Goal: Task Accomplishment & Management: Manage account settings

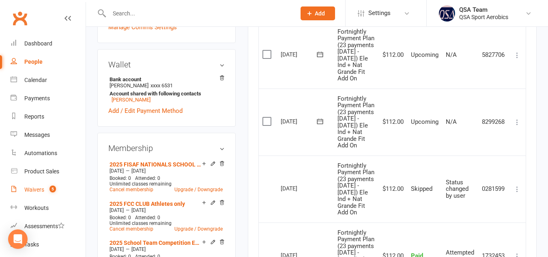
click at [29, 188] on div "Waivers" at bounding box center [34, 189] width 20 height 6
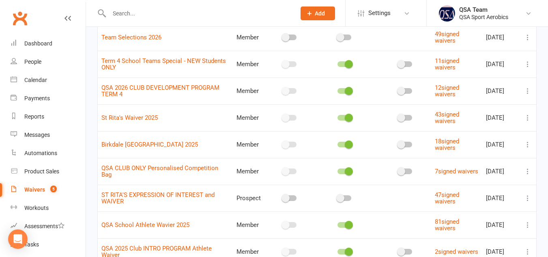
scroll to position [187, 0]
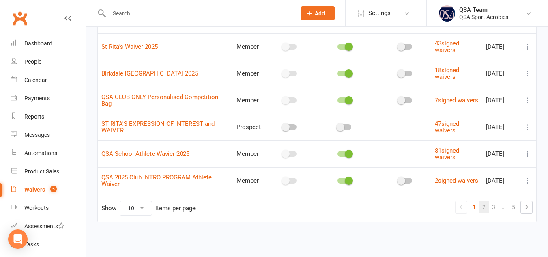
click at [483, 204] on link "2" at bounding box center [484, 206] width 10 height 11
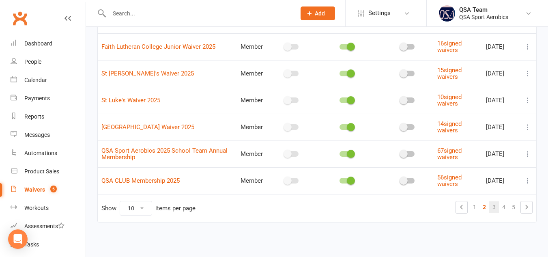
click at [493, 206] on link "3" at bounding box center [494, 206] width 10 height 11
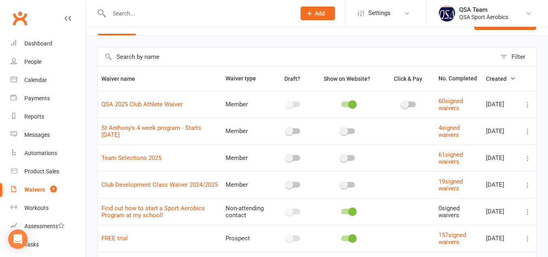
scroll to position [184, 0]
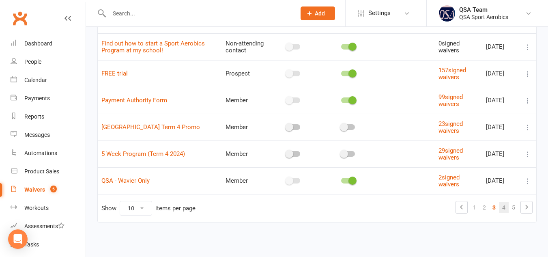
click at [499, 206] on link "4" at bounding box center [504, 207] width 10 height 11
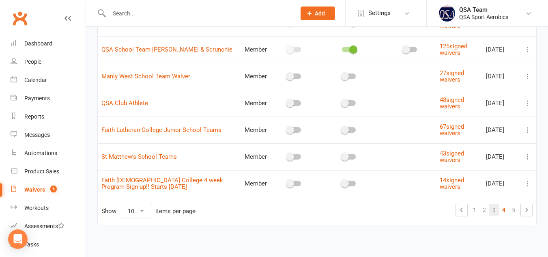
click at [492, 210] on link "3" at bounding box center [494, 209] width 10 height 11
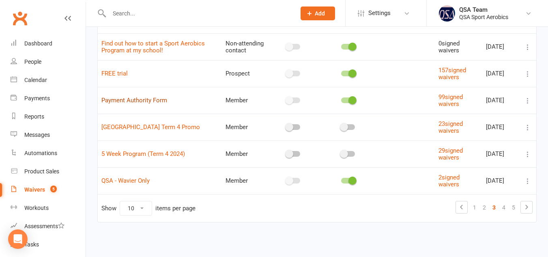
click at [120, 101] on link "Payment Authority Form" at bounding box center [134, 100] width 66 height 7
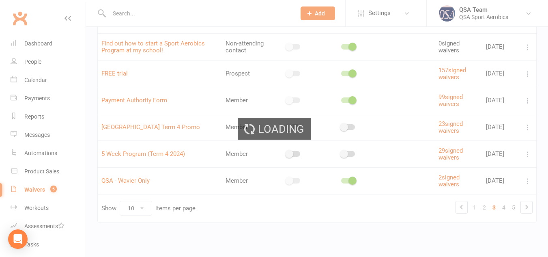
select select "bank_account"
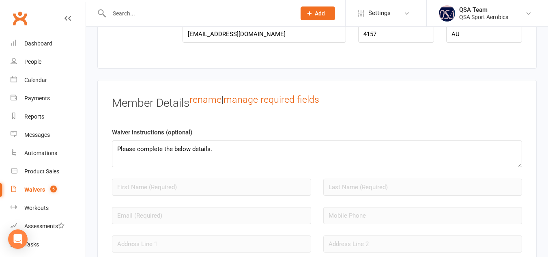
scroll to position [646, 0]
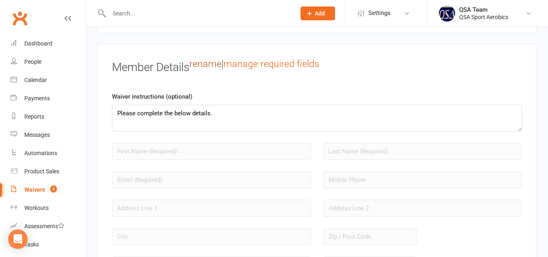
click at [205, 69] on link "rename" at bounding box center [205, 63] width 32 height 11
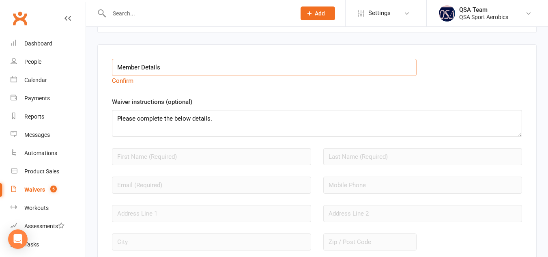
click at [173, 75] on input "Member Details" at bounding box center [264, 67] width 305 height 17
type input "M"
click at [173, 75] on input "P" at bounding box center [264, 67] width 305 height 17
type input "Payment Authority Form"
click at [212, 126] on textarea "Please complete the below details." at bounding box center [317, 123] width 410 height 27
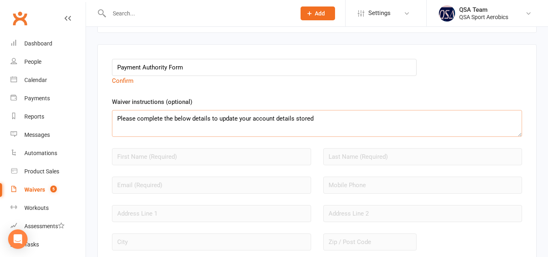
click at [218, 125] on textarea "Please complete the below details to update your account details stored" at bounding box center [317, 123] width 410 height 27
click at [337, 124] on textarea "Please complete the below details to securely update your account details stored" at bounding box center [317, 123] width 410 height 27
click at [241, 125] on textarea "Please complete the below details to securely update your account details." at bounding box center [317, 123] width 410 height 27
click at [293, 125] on textarea "Please complete the below details to update your account details." at bounding box center [317, 123] width 410 height 27
click at [361, 125] on textarea "Please complete the below details to update your account details securely." at bounding box center [317, 123] width 410 height 27
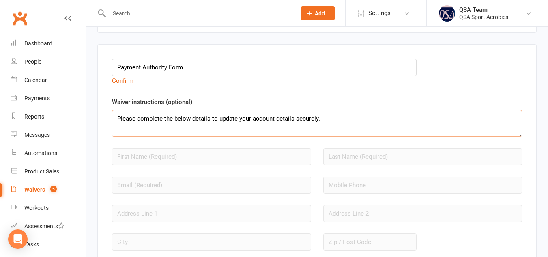
type textarea "Please complete the below details to update your account details securely."
click at [313, 70] on input "Payment Authority Form" at bounding box center [264, 67] width 305 height 17
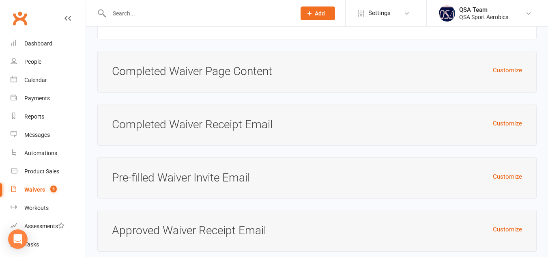
scroll to position [2109, 0]
click at [513, 73] on button "Customize" at bounding box center [507, 71] width 29 height 10
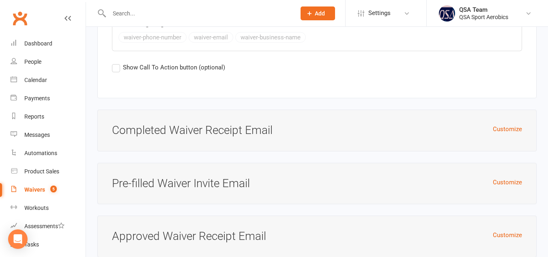
scroll to position [2461, 0]
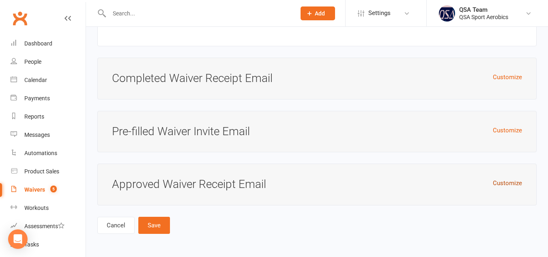
click at [505, 187] on button "Customize" at bounding box center [507, 183] width 29 height 10
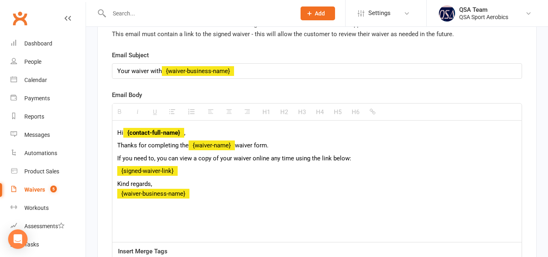
scroll to position [0, 0]
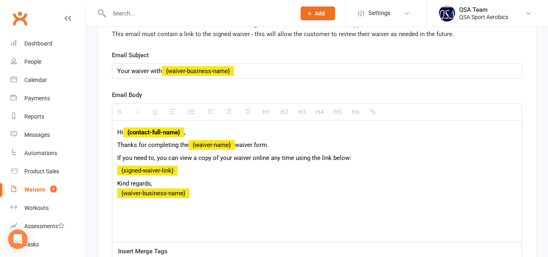
click at [212, 175] on p "{signed-waiver-link}" at bounding box center [316, 170] width 399 height 10
click at [118, 188] on p "Kind regards, {waiver-business-name}" at bounding box center [316, 187] width 399 height 19
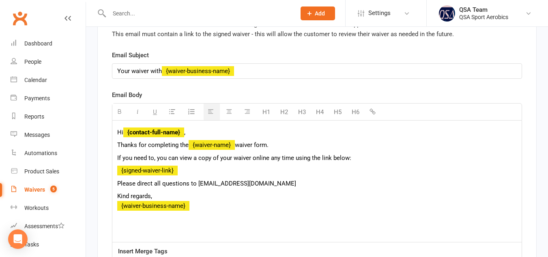
scroll to position [2737, 0]
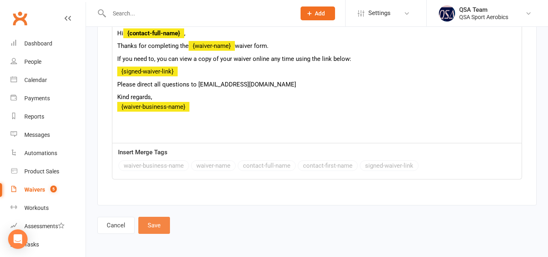
click at [156, 220] on button "Save" at bounding box center [154, 225] width 32 height 17
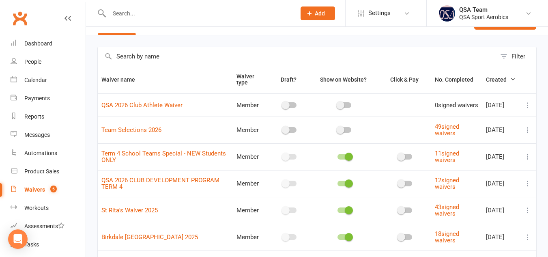
scroll to position [20, 0]
click at [163, 108] on link "QSA 2026 Club Athlete Waiver" at bounding box center [141, 104] width 81 height 7
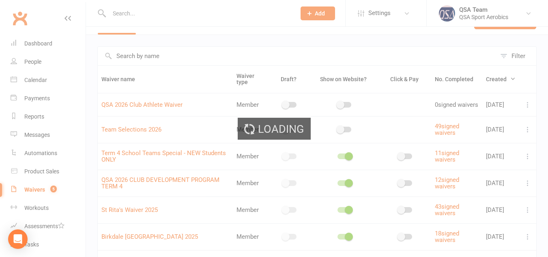
select select "bank_account"
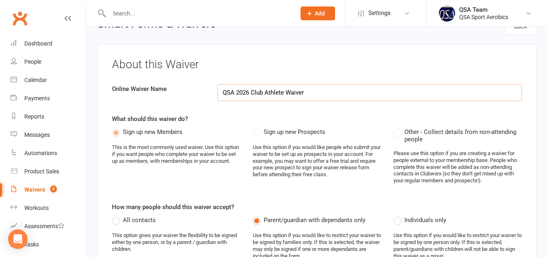
select select "applies_to_attending_signees"
select select "checkbox"
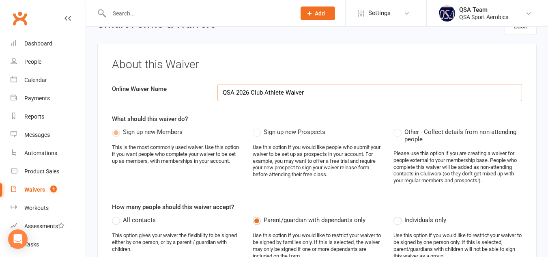
select select "checkbox"
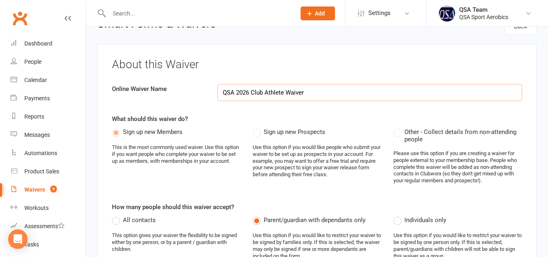
select select "checkbox"
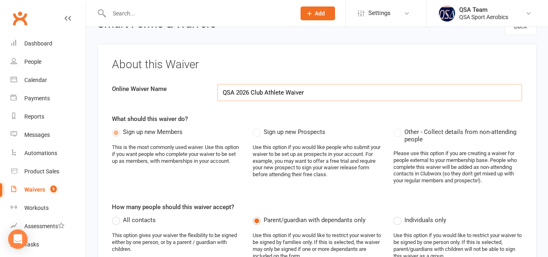
select select "checkbox"
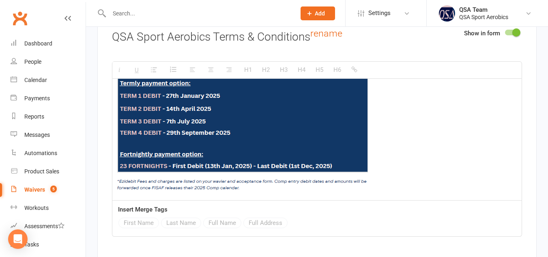
scroll to position [2683, 0]
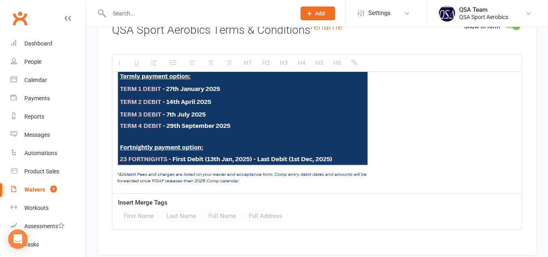
click at [260, 185] on img at bounding box center [242, 110] width 251 height 149
click at [396, 155] on p at bounding box center [316, 112] width 399 height 152
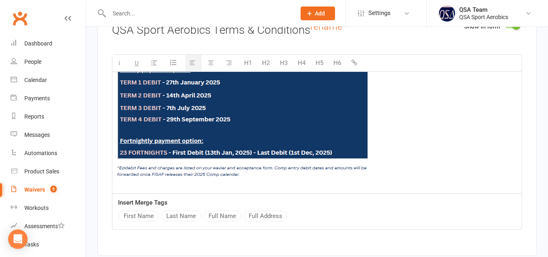
scroll to position [506, 0]
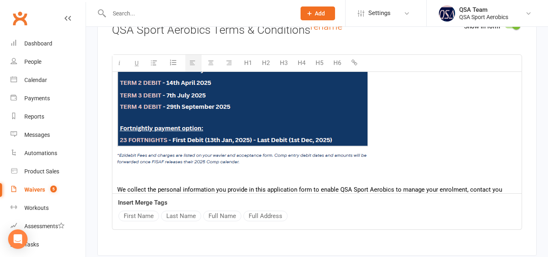
click at [270, 180] on p at bounding box center [316, 177] width 399 height 10
drag, startPoint x: 170, startPoint y: 182, endPoint x: 117, endPoint y: 180, distance: 52.8
click at [139, 66] on button "button" at bounding box center [138, 63] width 14 height 17
click at [208, 166] on img at bounding box center [242, 91] width 251 height 149
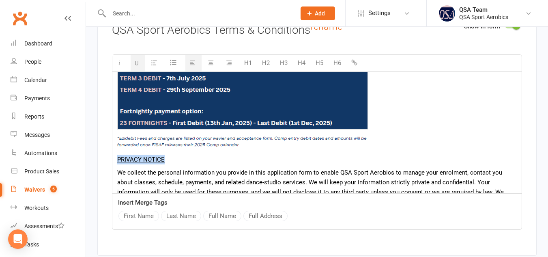
scroll to position [542, 0]
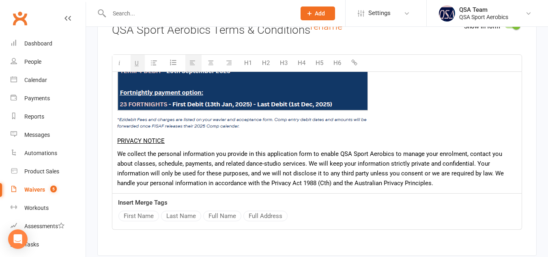
click at [233, 182] on p "We collect the personal information you provide in this application form to ena…" at bounding box center [316, 168] width 399 height 39
click at [294, 159] on p "We collect the personal information you provide in this application form to ena…" at bounding box center [316, 168] width 399 height 39
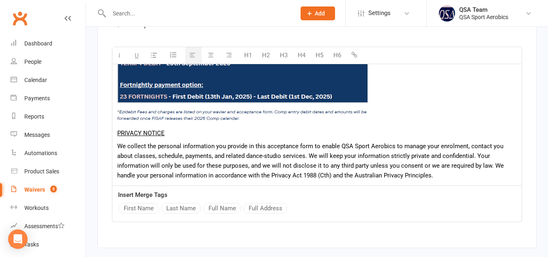
scroll to position [2691, 0]
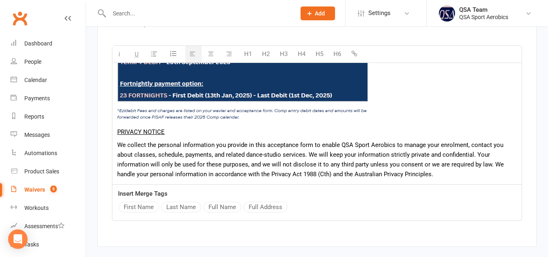
click at [442, 179] on p "We collect the personal information you provide in this acceptance form to enab…" at bounding box center [316, 159] width 399 height 39
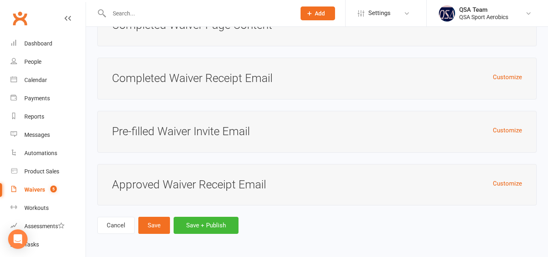
scroll to position [4364, 0]
click at [150, 227] on button "Save" at bounding box center [154, 225] width 32 height 17
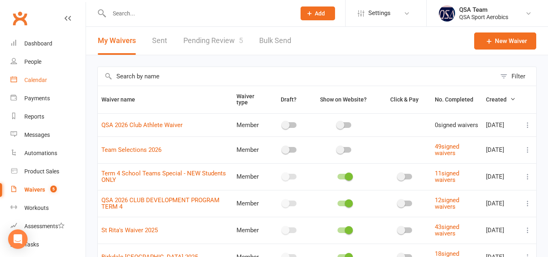
click at [35, 80] on div "Calendar" at bounding box center [35, 80] width 23 height 6
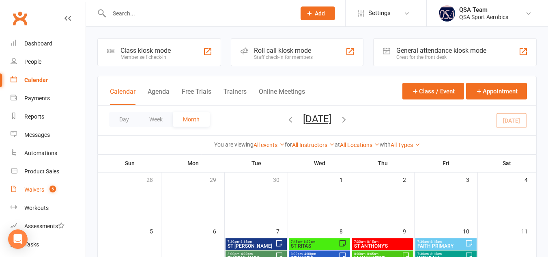
click at [35, 185] on link "Waivers 5" at bounding box center [48, 189] width 75 height 18
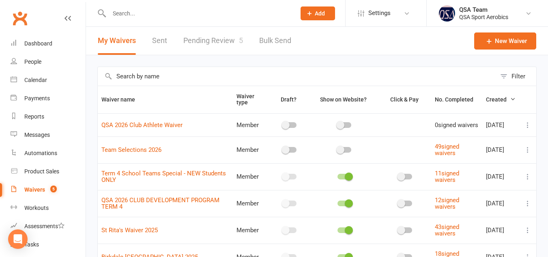
click at [204, 43] on link "Pending Review 5" at bounding box center [213, 41] width 60 height 28
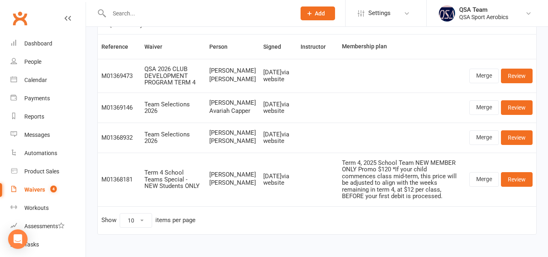
scroll to position [51, 0]
click at [515, 115] on link "Review" at bounding box center [517, 108] width 32 height 15
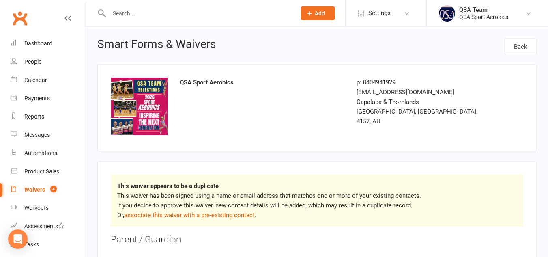
click at [140, 12] on input "text" at bounding box center [198, 13] width 183 height 11
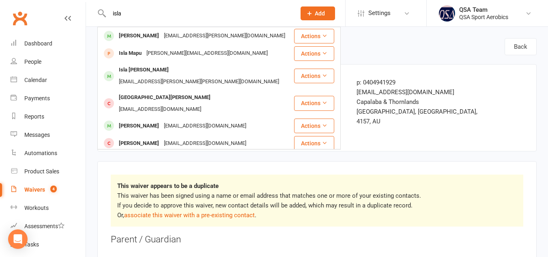
type input "isla"
click at [505, 174] on div "This waiver appears to be a duplicate This waiver has been signed using a name …" at bounding box center [317, 200] width 412 height 52
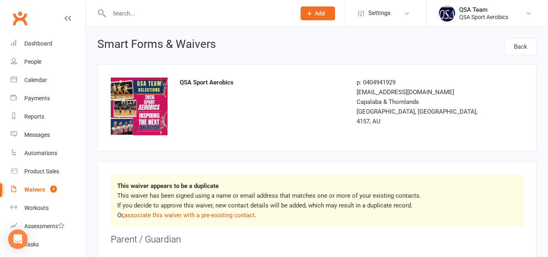
click at [215, 14] on input "text" at bounding box center [198, 13] width 183 height 11
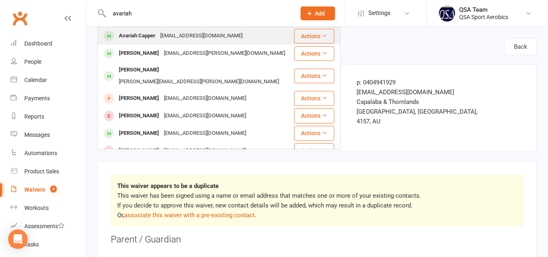
type input "avariah"
click at [210, 41] on div "[EMAIL_ADDRESS][DOMAIN_NAME]" at bounding box center [201, 36] width 87 height 12
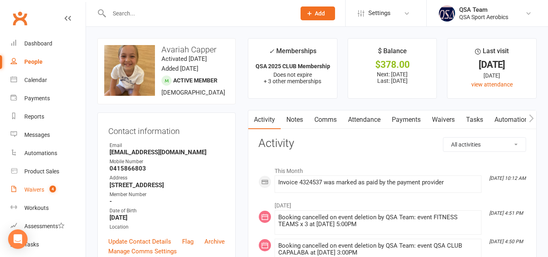
click at [43, 188] on div "Waivers" at bounding box center [34, 189] width 20 height 6
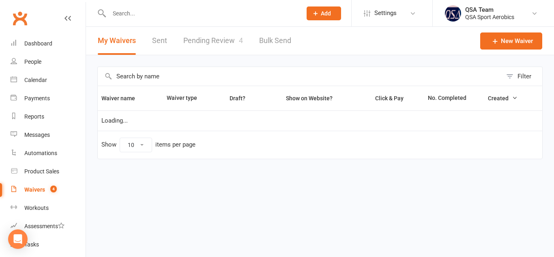
click at [210, 39] on link "Pending Review 4" at bounding box center [213, 41] width 60 height 28
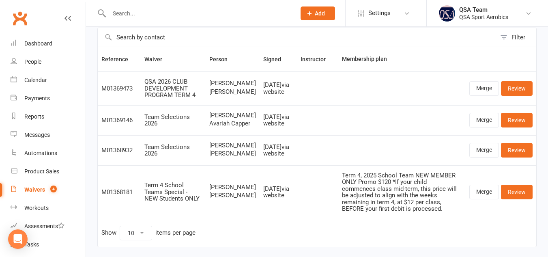
scroll to position [39, 0]
click at [485, 128] on link "Merge" at bounding box center [484, 120] width 30 height 15
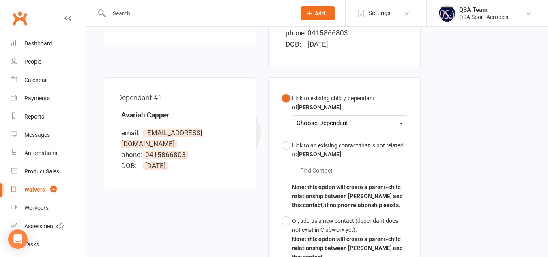
scroll to position [194, 0]
click at [367, 117] on div "Choose Dependant Avariah Capper" at bounding box center [349, 122] width 115 height 16
click at [362, 117] on div "Choose Dependant" at bounding box center [349, 122] width 106 height 11
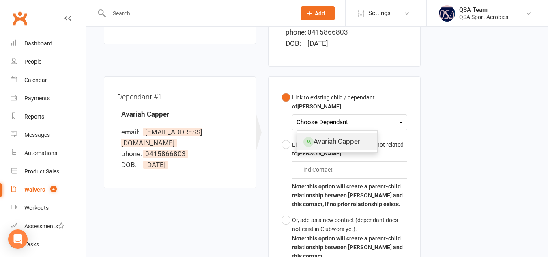
click at [351, 133] on link "Avariah Capper" at bounding box center [337, 141] width 80 height 17
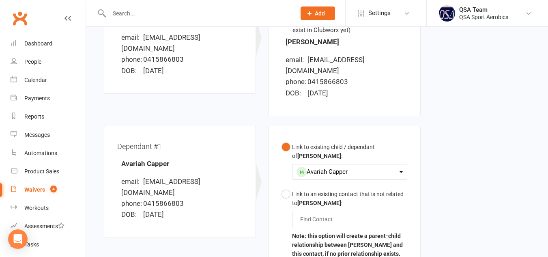
scroll to position [363, 0]
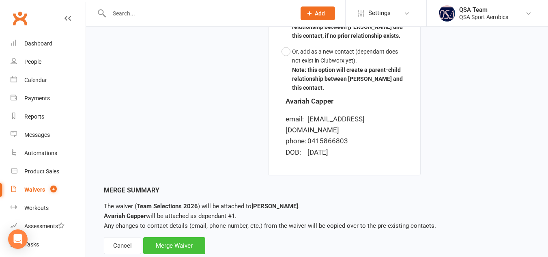
click at [173, 237] on div "Merge Waiver" at bounding box center [174, 245] width 62 height 17
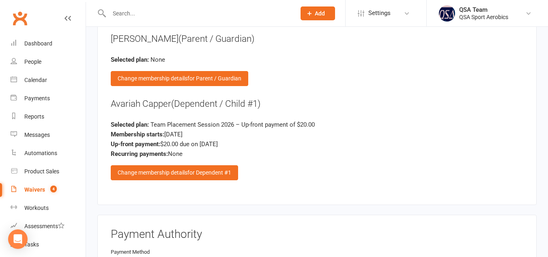
scroll to position [1049, 0]
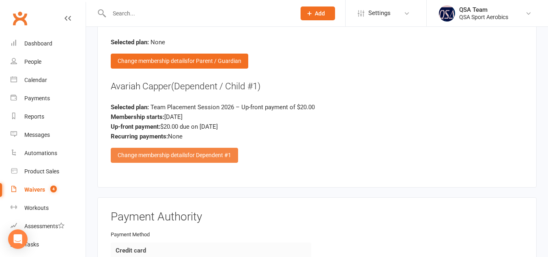
click at [224, 152] on span "for Dependent #1" at bounding box center [209, 155] width 44 height 6
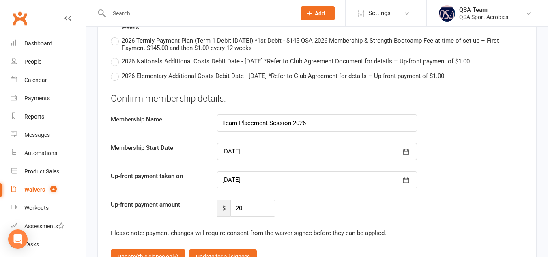
scroll to position [2105, 0]
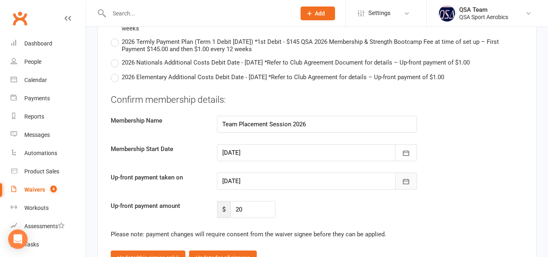
click at [408, 179] on icon "button" at bounding box center [406, 181] width 6 height 5
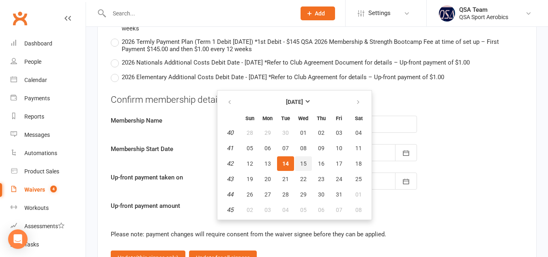
click at [304, 160] on span "15" at bounding box center [303, 163] width 6 height 6
type input "[DATE]"
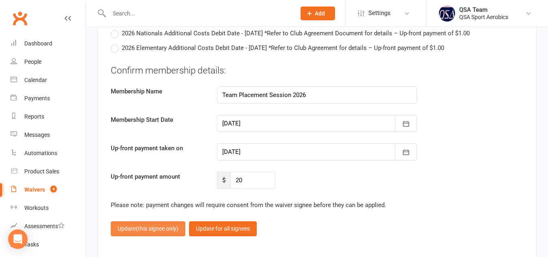
click at [158, 225] on span "(this signee only)" at bounding box center [157, 228] width 43 height 6
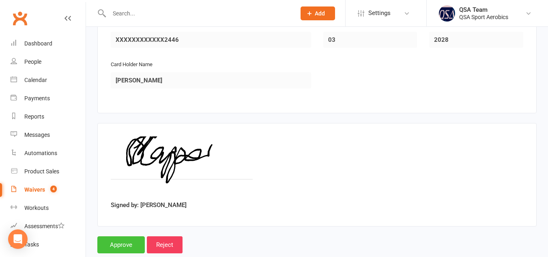
click at [117, 236] on input "Approve" at bounding box center [120, 244] width 47 height 17
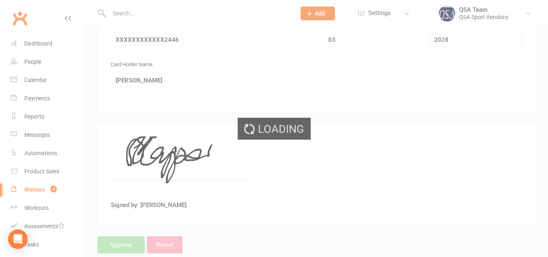
click at [42, 79] on div "Loading" at bounding box center [274, 128] width 548 height 257
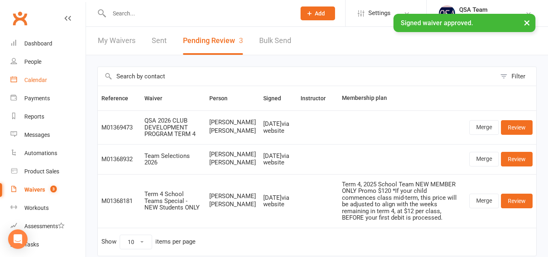
click at [42, 79] on div "Calendar" at bounding box center [35, 80] width 23 height 6
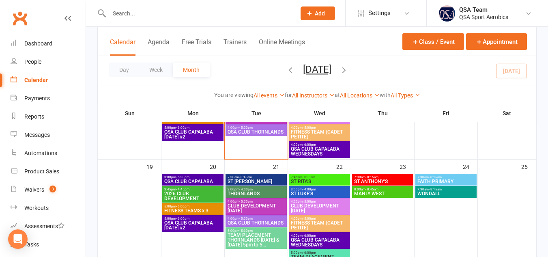
scroll to position [294, 0]
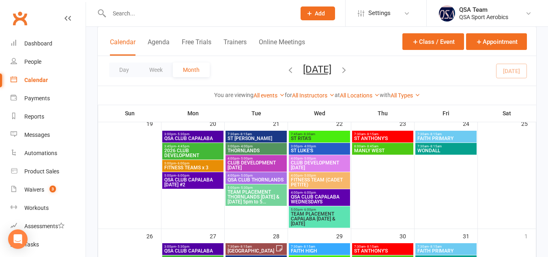
click at [313, 215] on span "TEAM PLACEMENT CAPALABA [DATE] & [DATE]" at bounding box center [319, 218] width 58 height 15
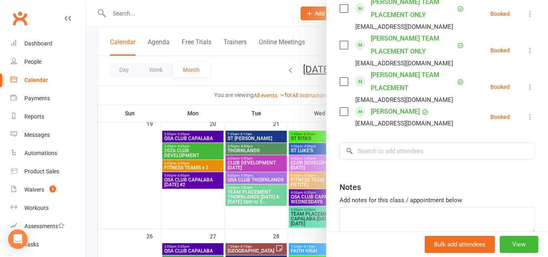
scroll to position [1420, 0]
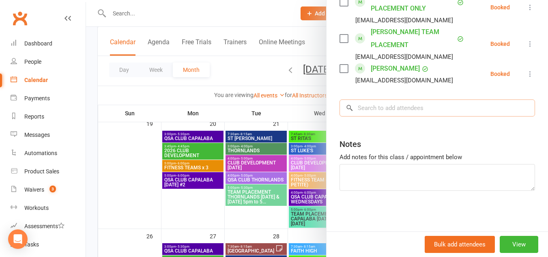
click at [396, 101] on input "search" at bounding box center [436, 107] width 195 height 17
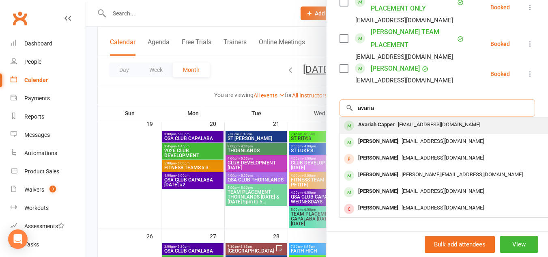
type input "avaria"
click at [385, 127] on div "Avariah Capper" at bounding box center [376, 125] width 43 height 12
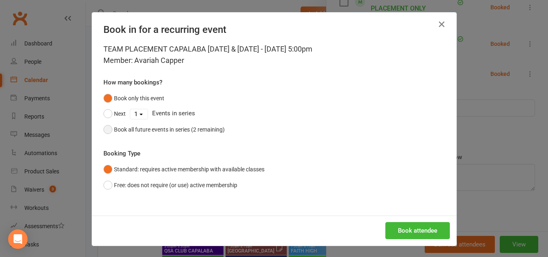
click at [107, 127] on button "Book all future events in series (2 remaining)" at bounding box center [163, 129] width 121 height 15
click at [407, 234] on button "Book attendee" at bounding box center [417, 230] width 64 height 17
